Goal: Find specific page/section: Find specific page/section

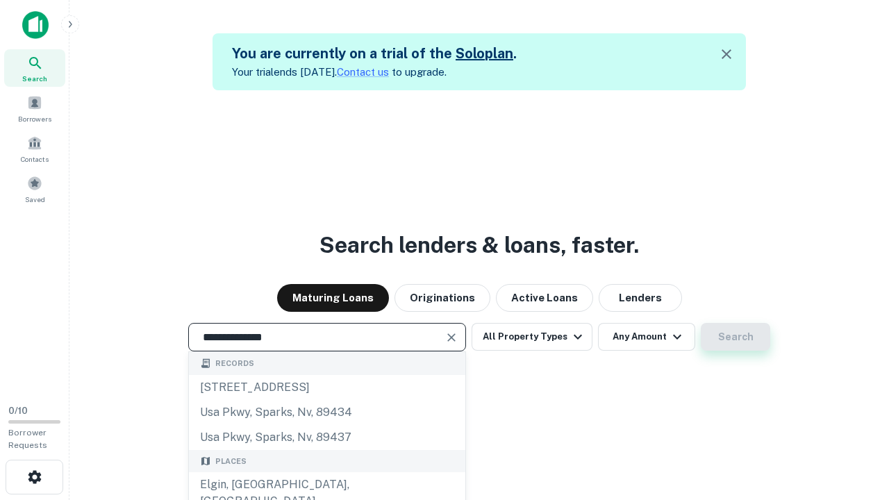
type input "**********"
click at [736, 337] on button "Search" at bounding box center [735, 337] width 69 height 28
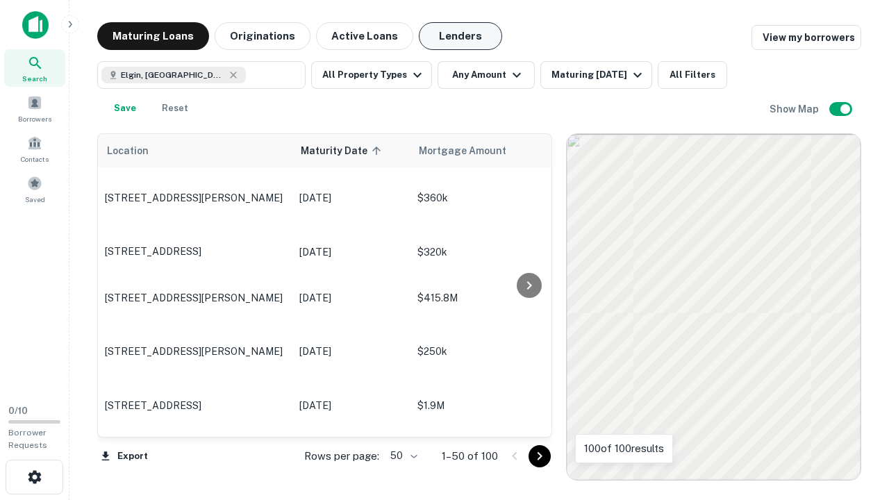
click at [461, 36] on button "Lenders" at bounding box center [460, 36] width 83 height 28
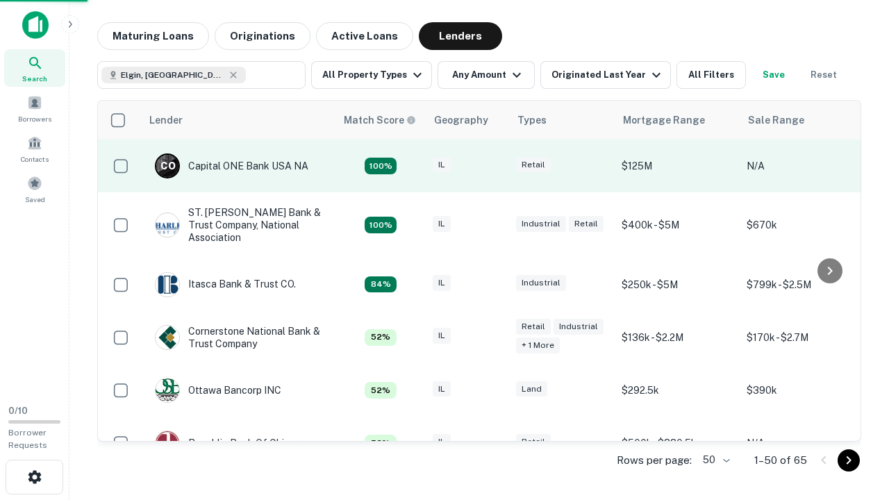
click at [493, 166] on div "IL" at bounding box center [467, 166] width 69 height 19
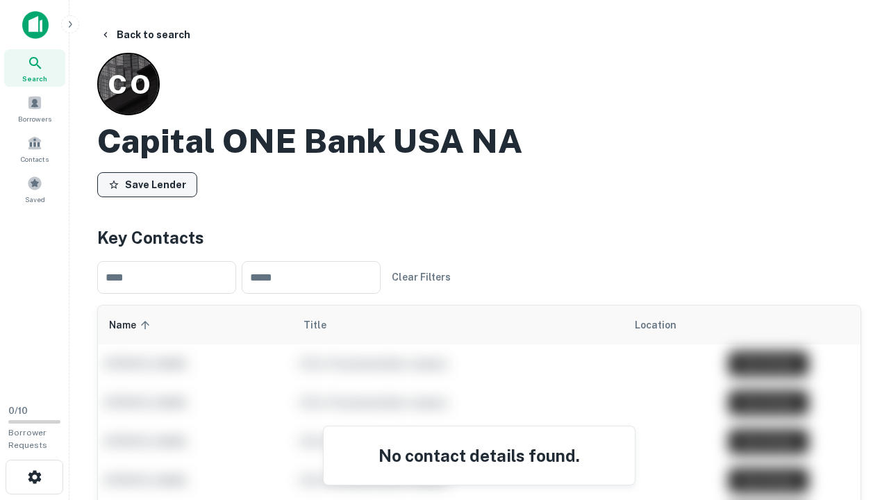
click at [147, 184] on button "Save Lender" at bounding box center [147, 184] width 100 height 25
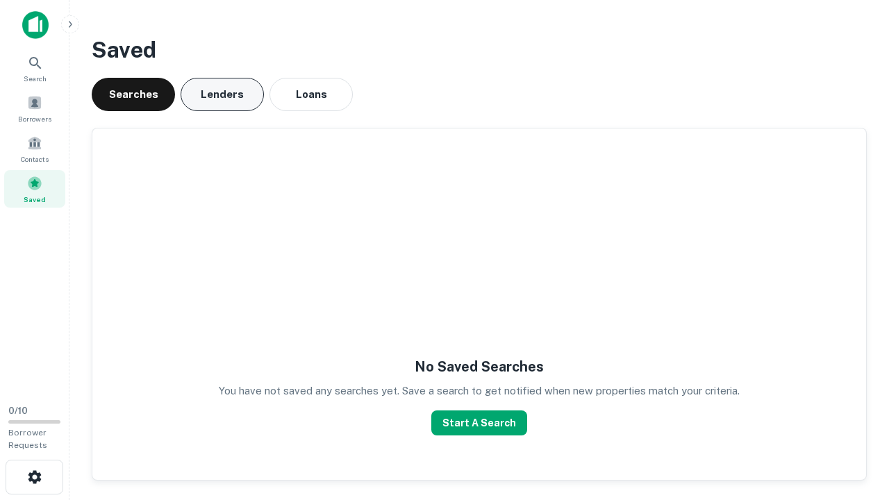
click at [222, 94] on button "Lenders" at bounding box center [222, 94] width 83 height 33
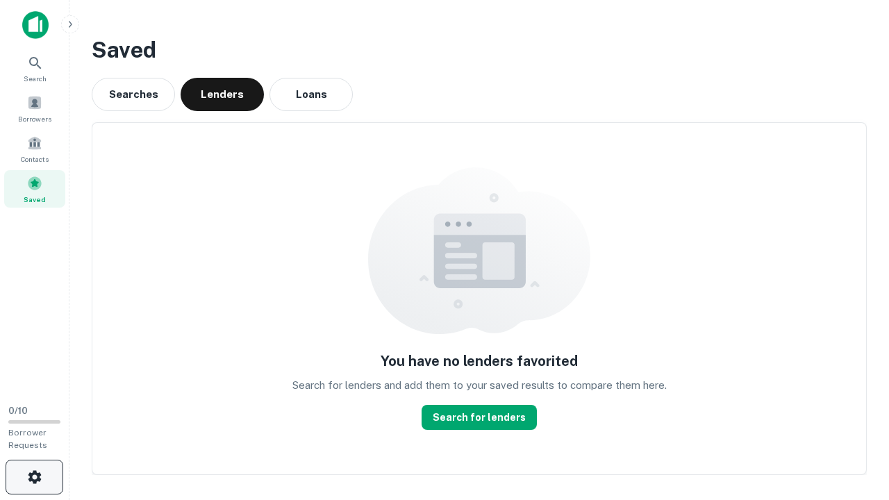
click at [34, 477] on icon "button" at bounding box center [34, 477] width 17 height 17
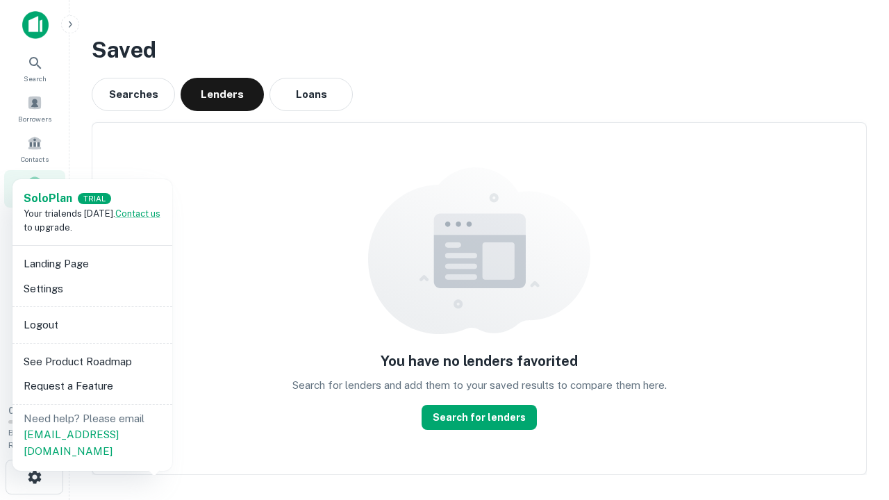
click at [92, 324] on li "Logout" at bounding box center [92, 325] width 149 height 25
